Goal: Navigation & Orientation: Find specific page/section

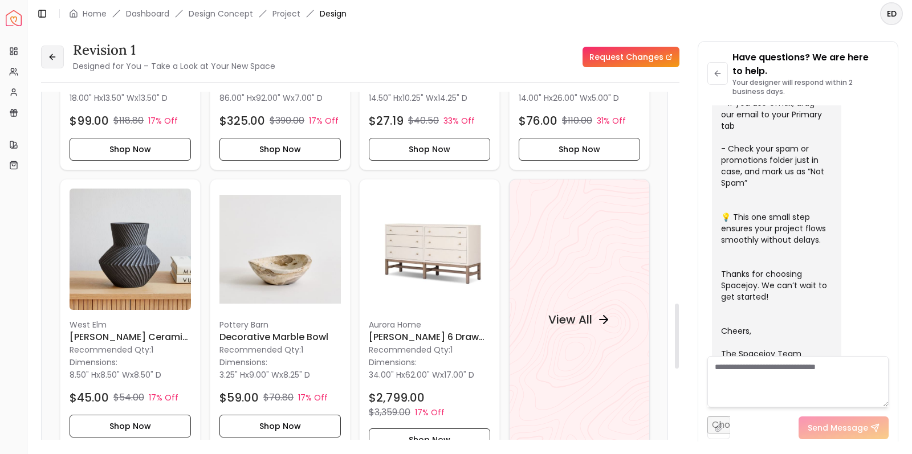
click at [58, 55] on button at bounding box center [52, 57] width 23 height 23
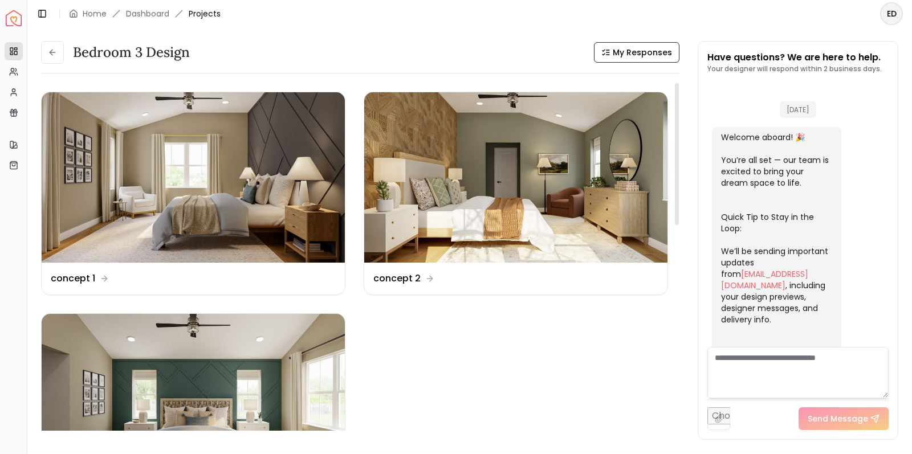
scroll to position [351, 0]
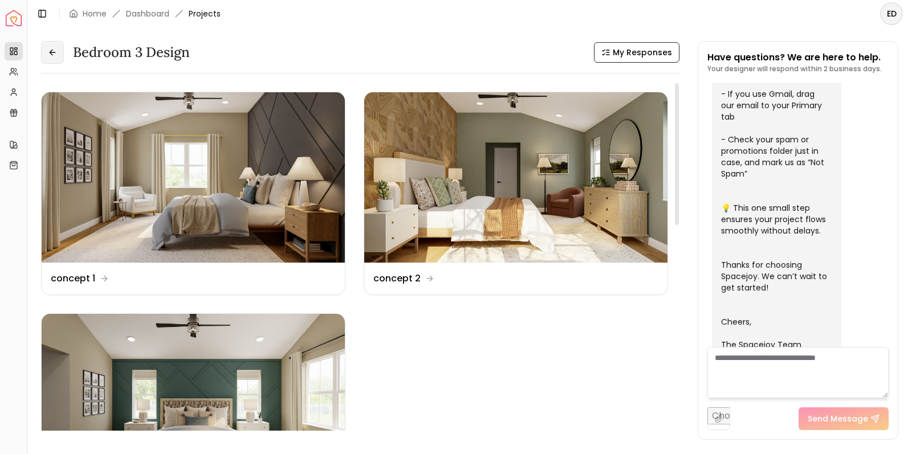
click at [60, 58] on button at bounding box center [52, 52] width 23 height 23
